Goal: Task Accomplishment & Management: Manage account settings

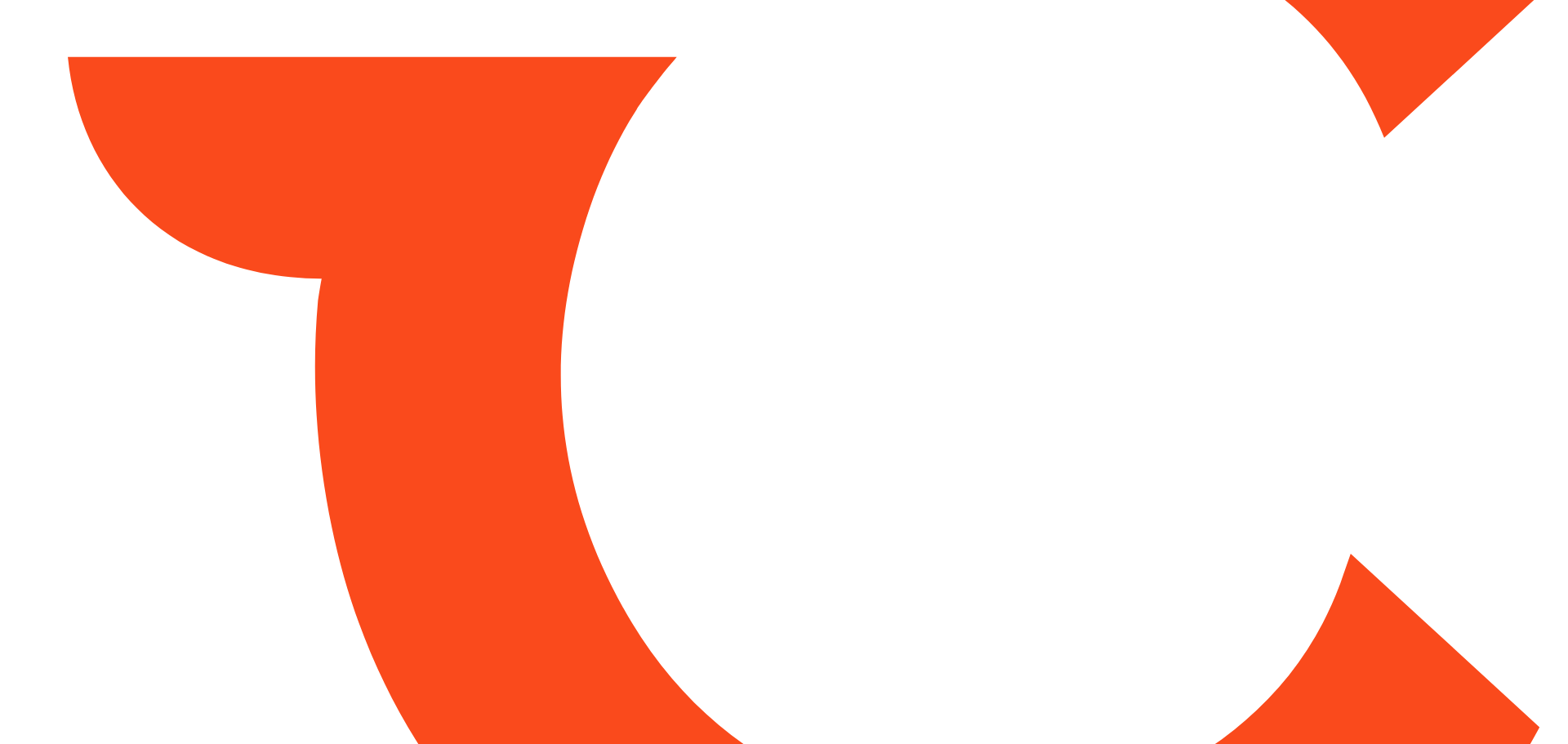
type input "*****"
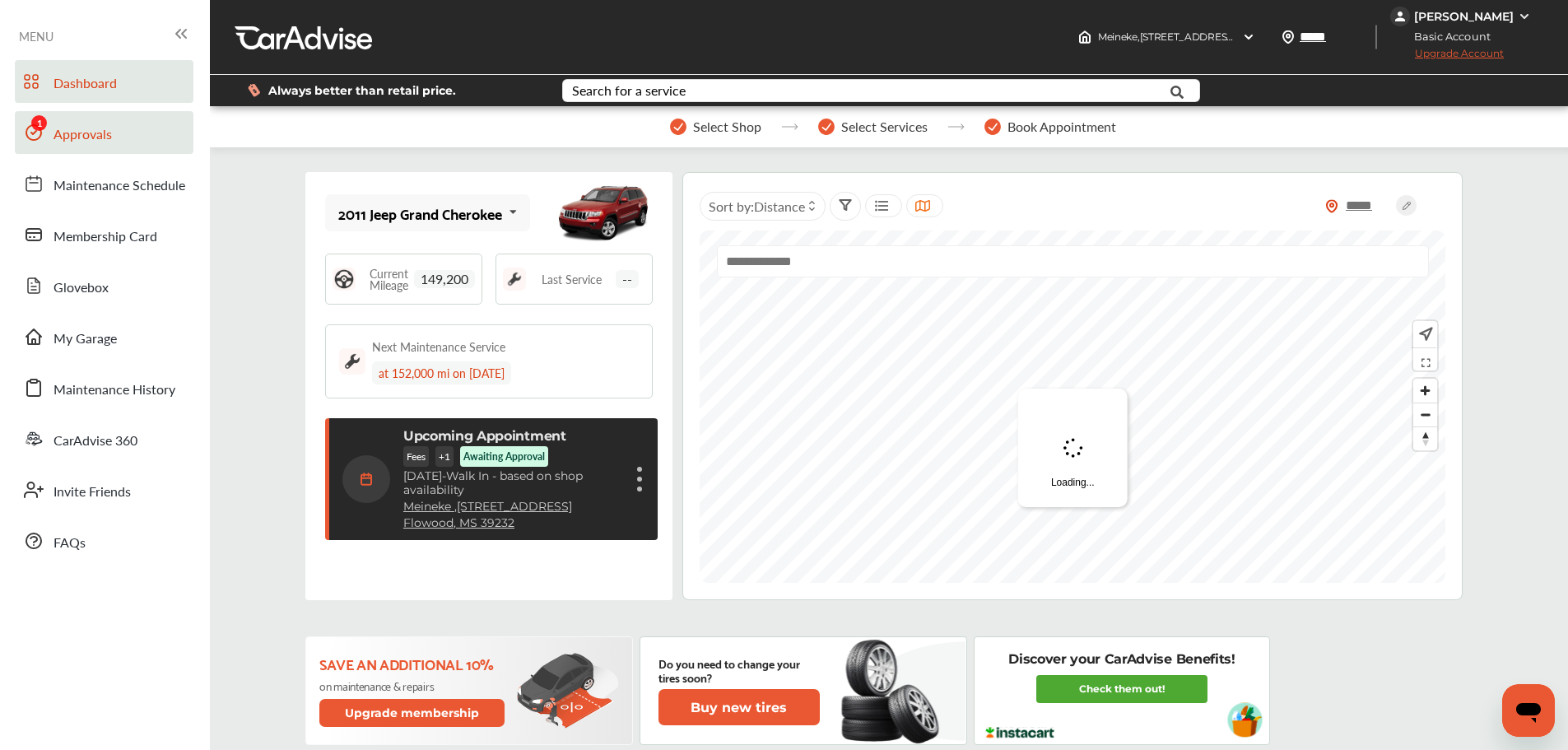
click at [76, 128] on span "Approvals" at bounding box center [83, 135] width 59 height 22
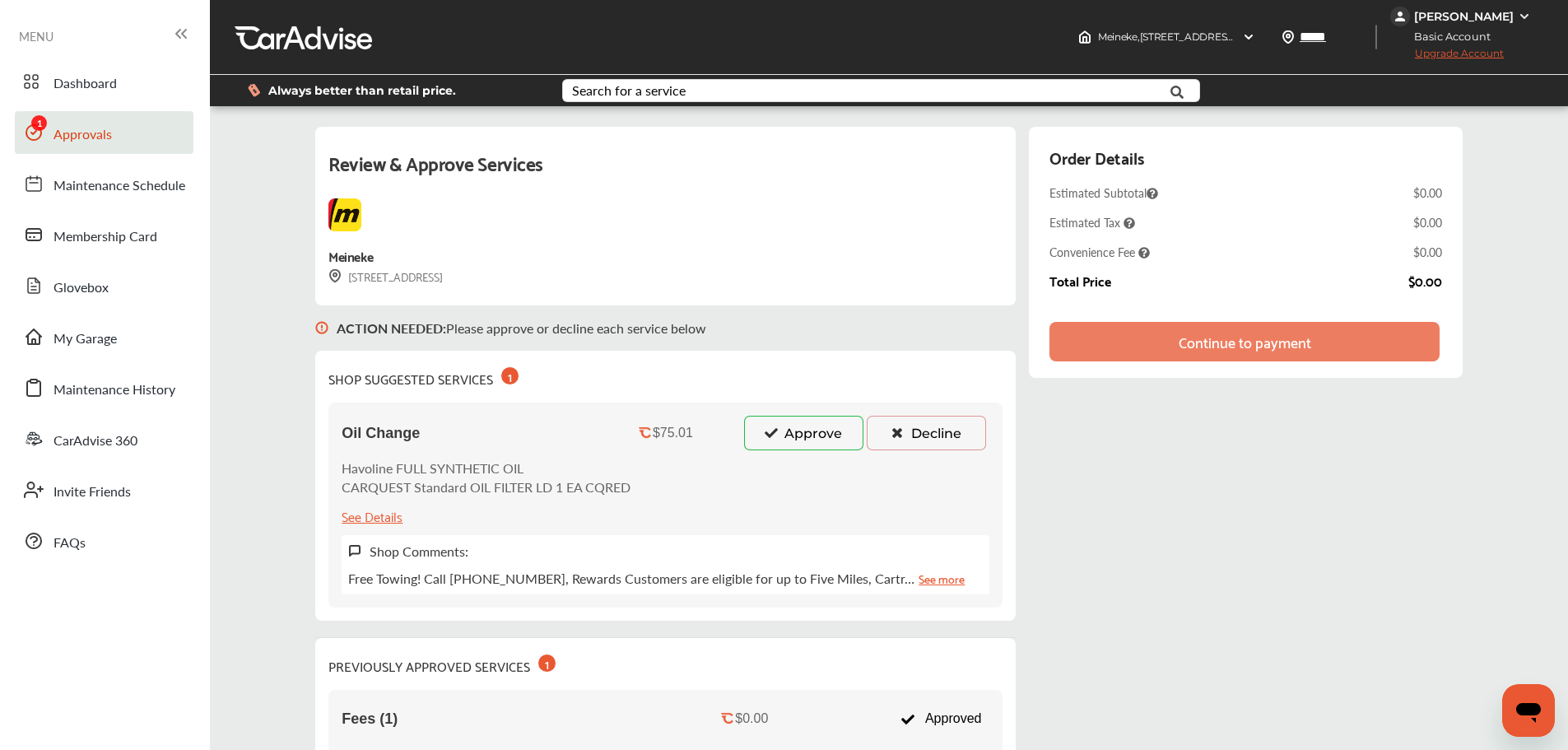
click at [911, 439] on button "Decline" at bounding box center [927, 433] width 120 height 34
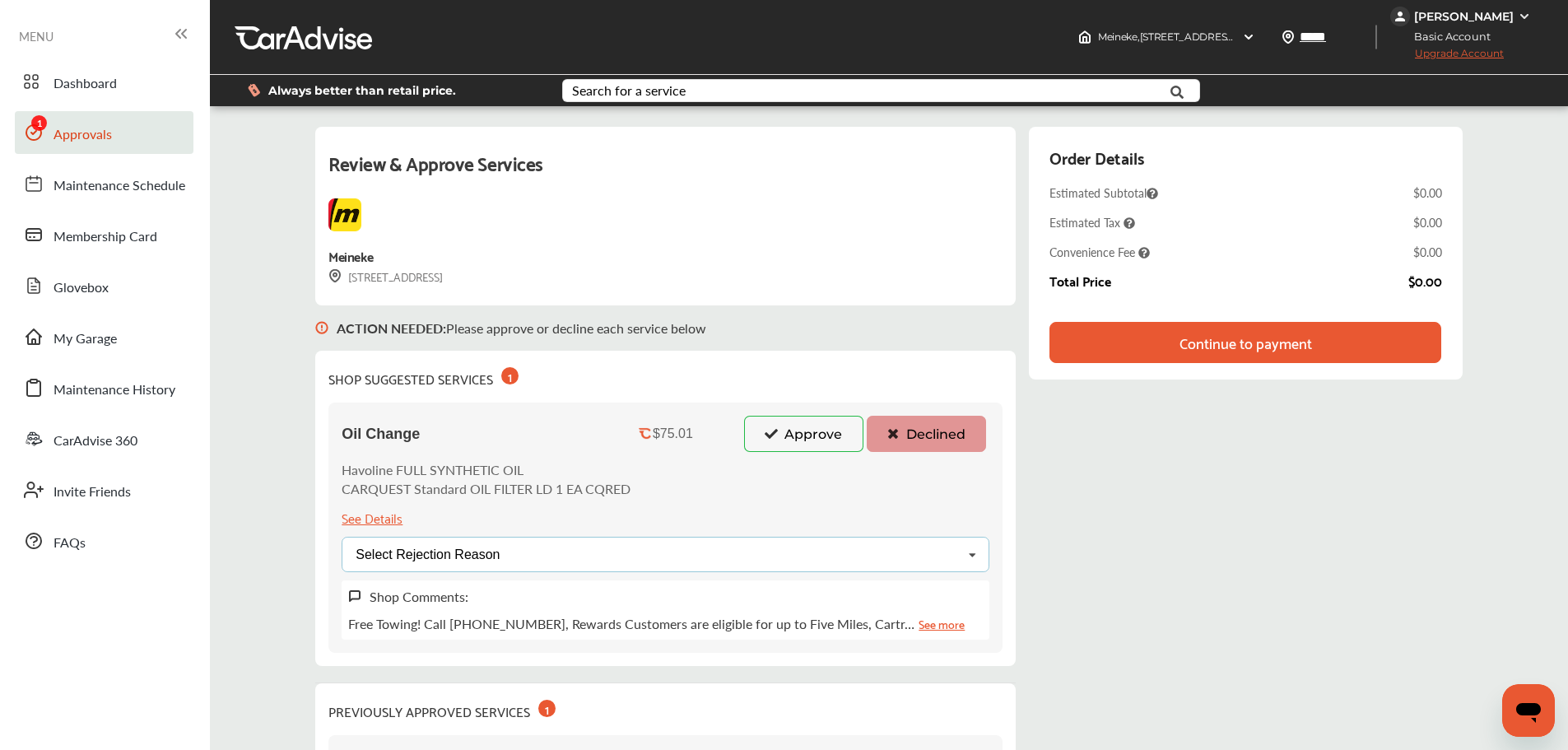
click at [951, 567] on div "Select Rejection Reason Price Not Required More Info Needed Other" at bounding box center [666, 554] width 648 height 35
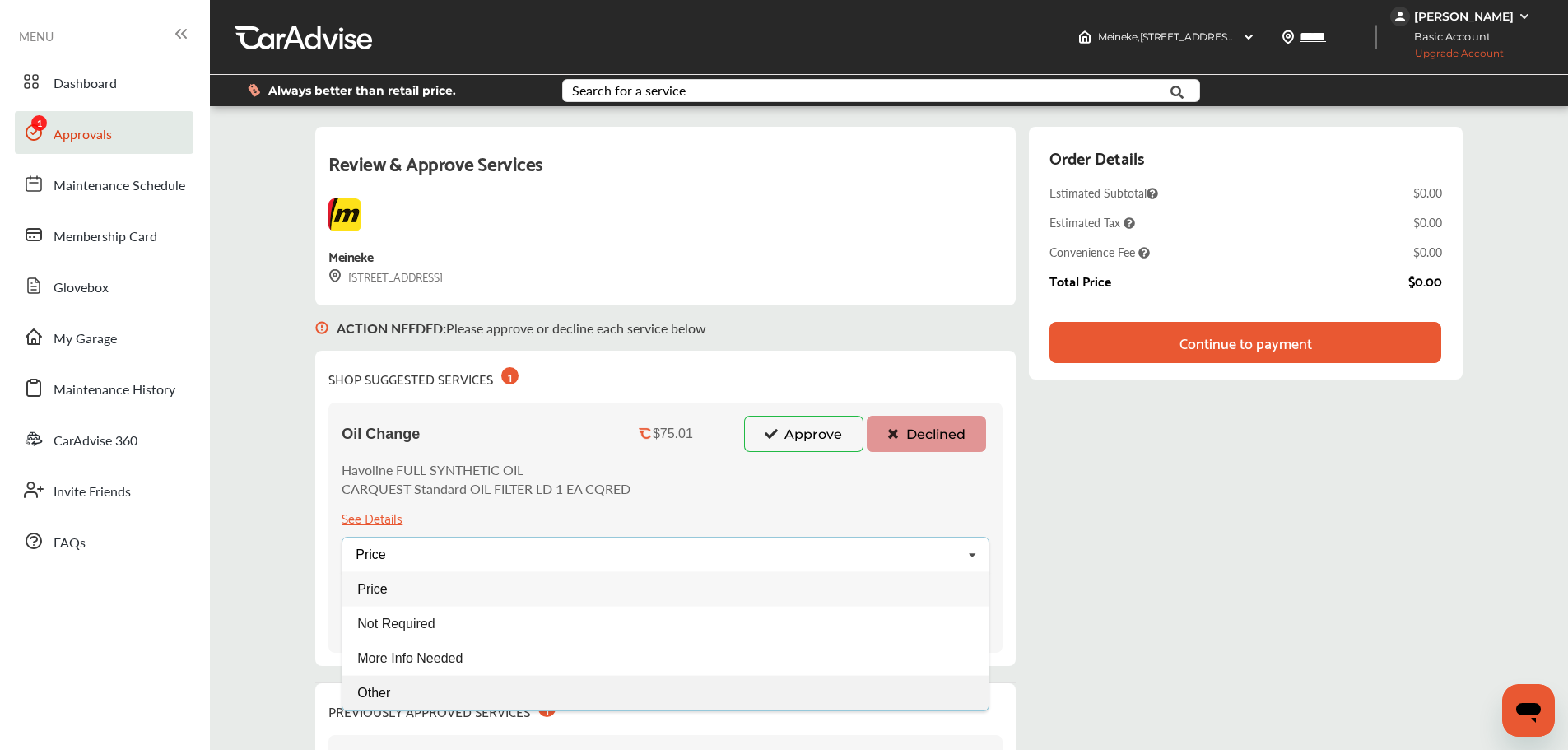
click at [438, 693] on div "Other" at bounding box center [665, 693] width 646 height 34
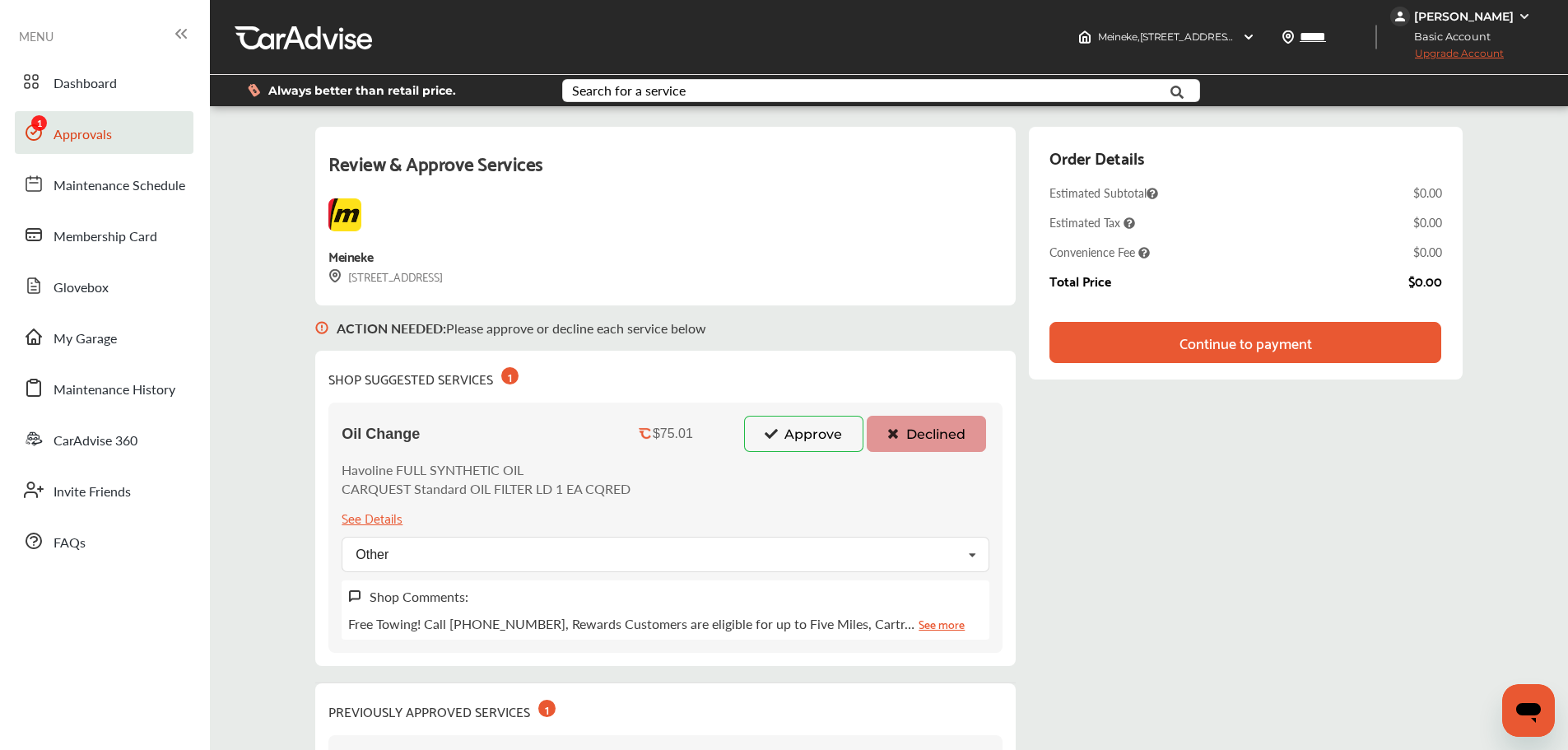
click at [1407, 350] on div "Continue to payment" at bounding box center [1245, 342] width 391 height 41
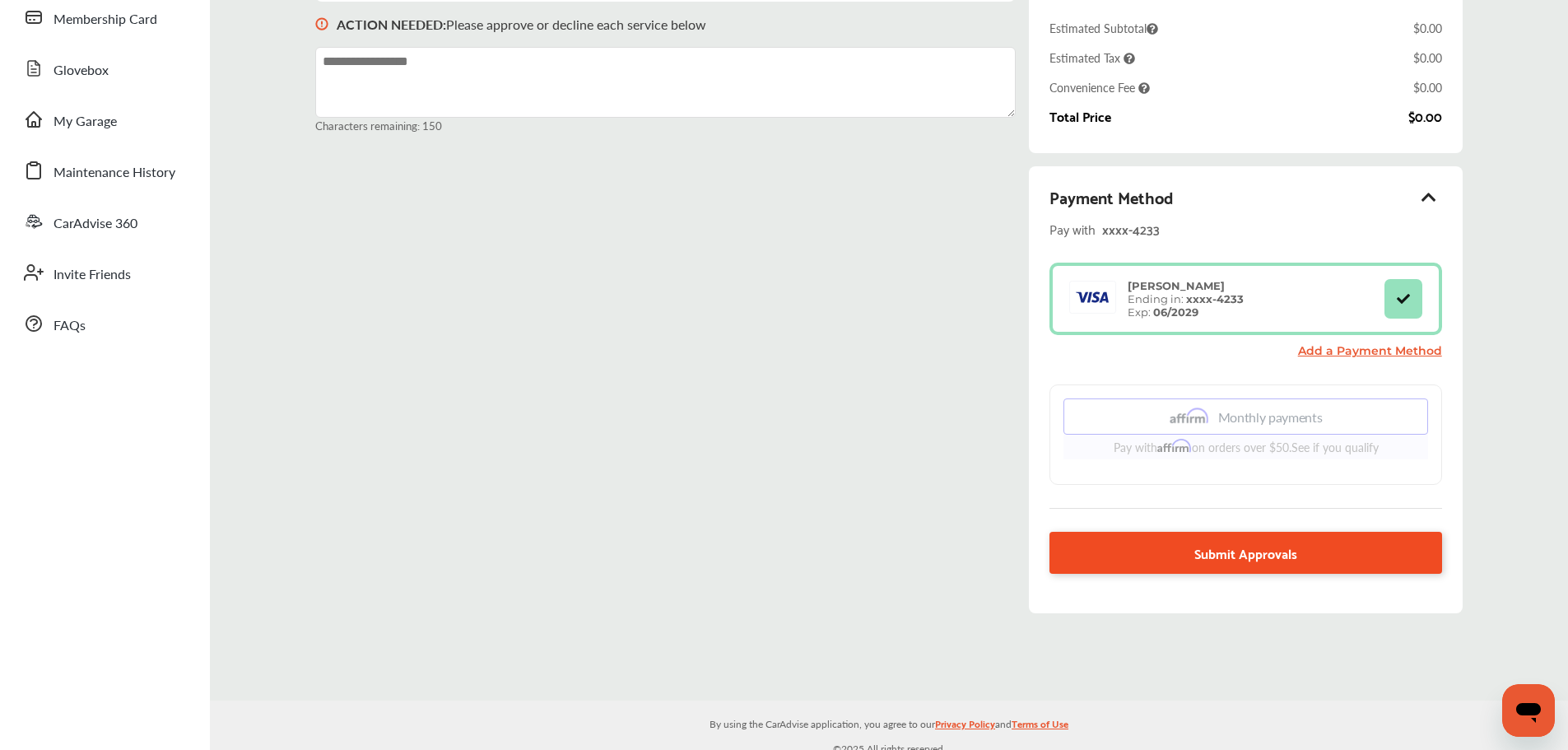
scroll to position [227, 0]
